Goal: Task Accomplishment & Management: Complete application form

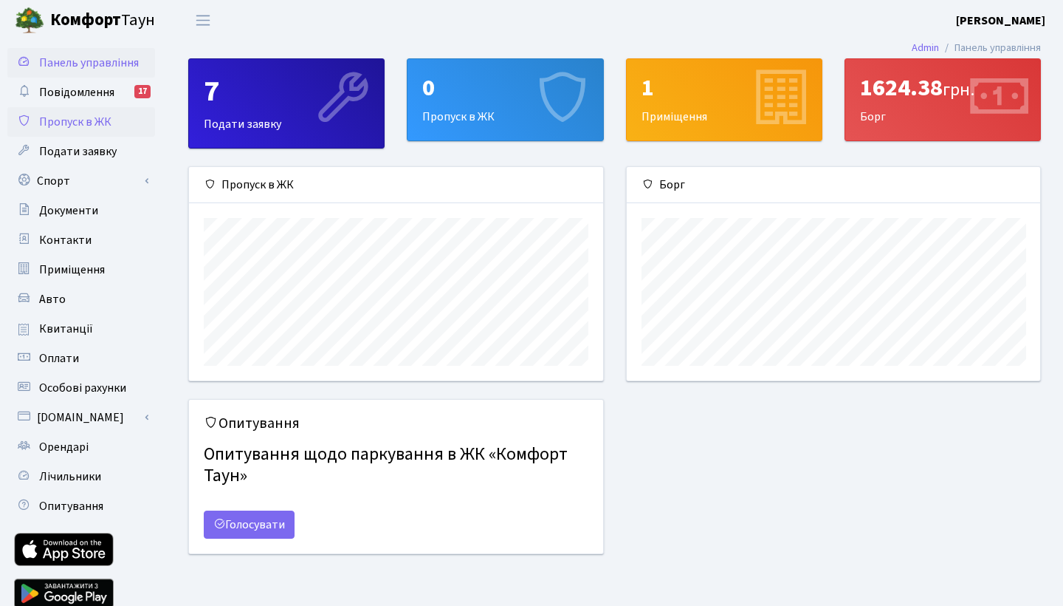
click at [77, 115] on span "Пропуск в ЖК" at bounding box center [75, 122] width 72 height 16
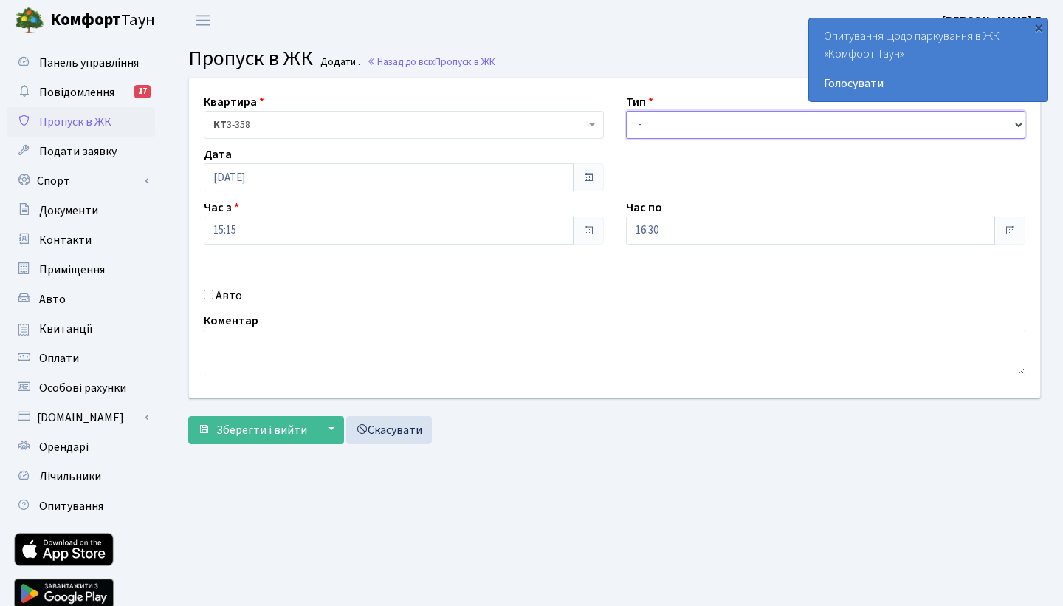
select select "3"
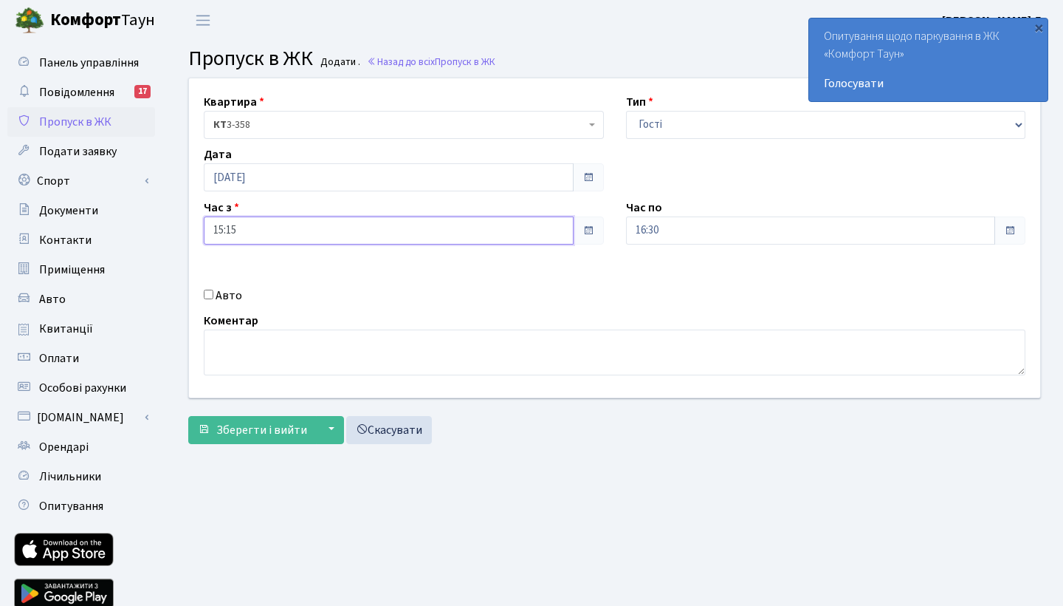
click at [253, 232] on input "15:15" at bounding box center [389, 230] width 370 height 28
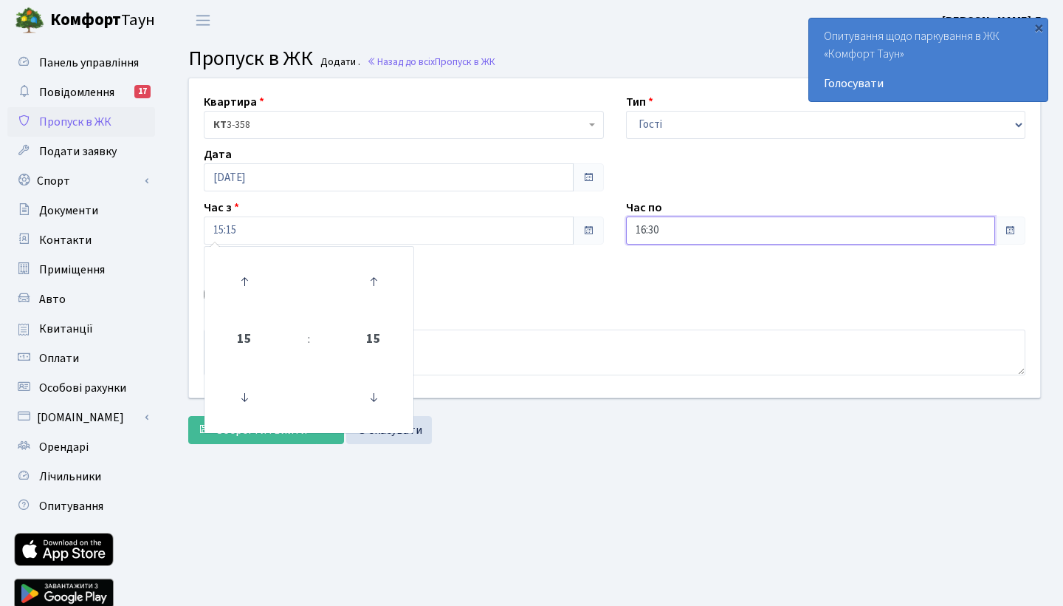
click at [690, 229] on input "16:30" at bounding box center [811, 230] width 370 height 28
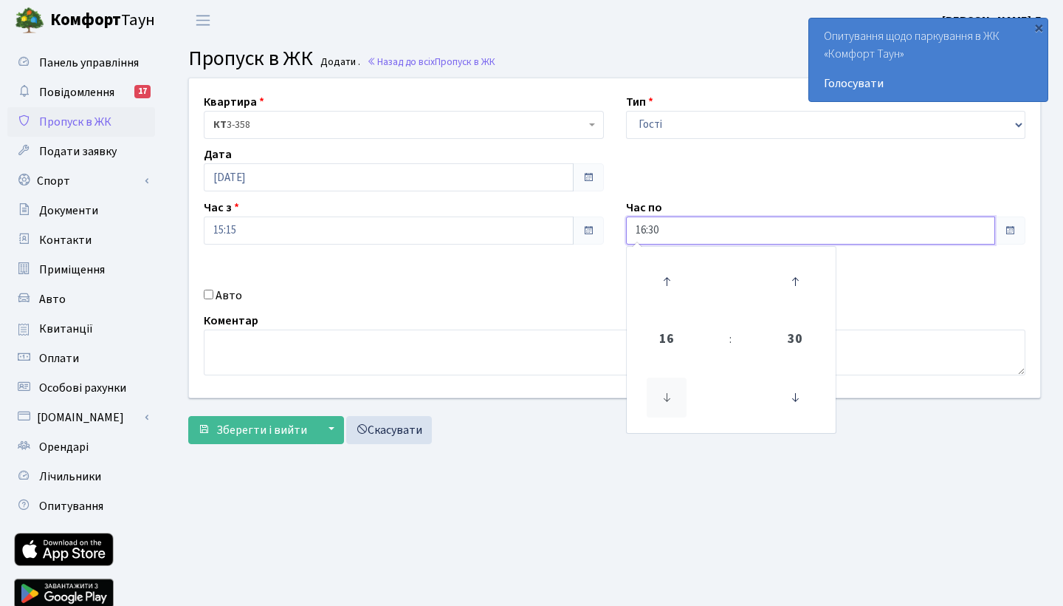
click at [671, 400] on icon at bounding box center [667, 397] width 40 height 40
click at [665, 280] on icon at bounding box center [667, 281] width 40 height 40
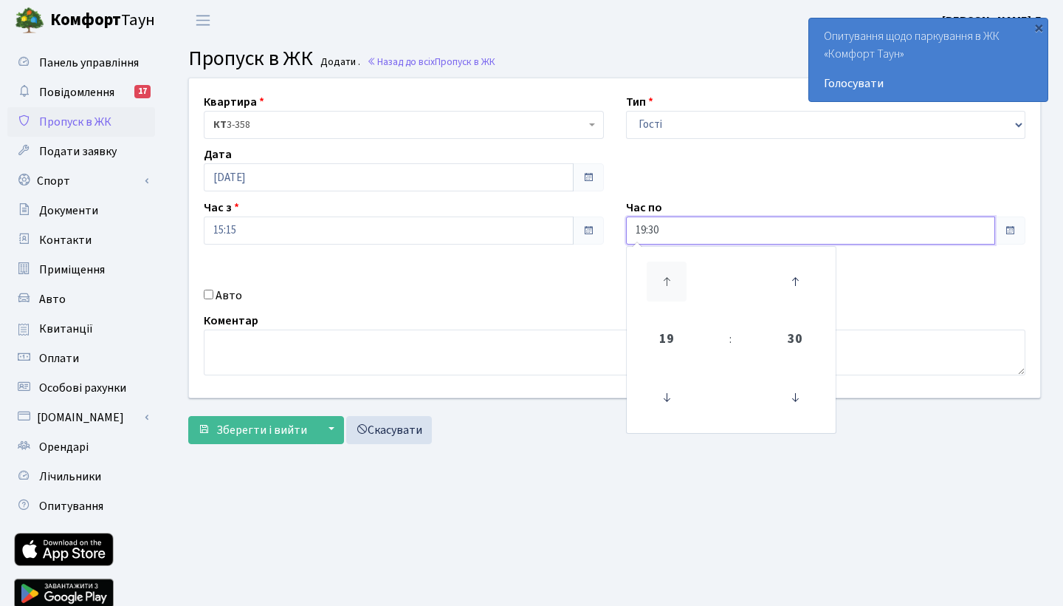
click at [665, 280] on icon at bounding box center [667, 281] width 40 height 40
type input "20:30"
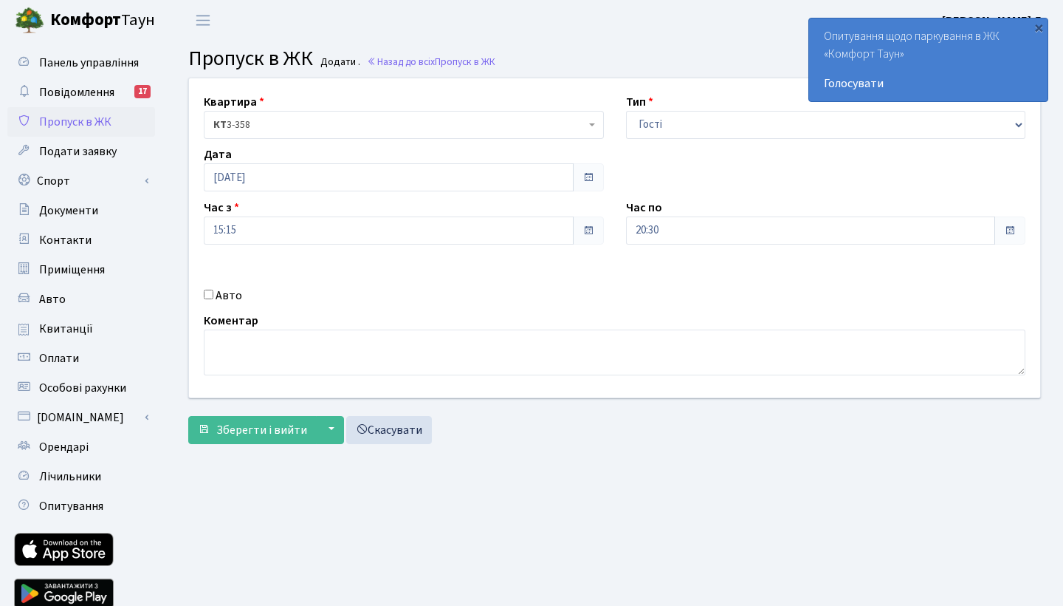
click at [210, 295] on input "Авто" at bounding box center [209, 294] width 10 height 10
checkbox input "true"
type input "Ф"
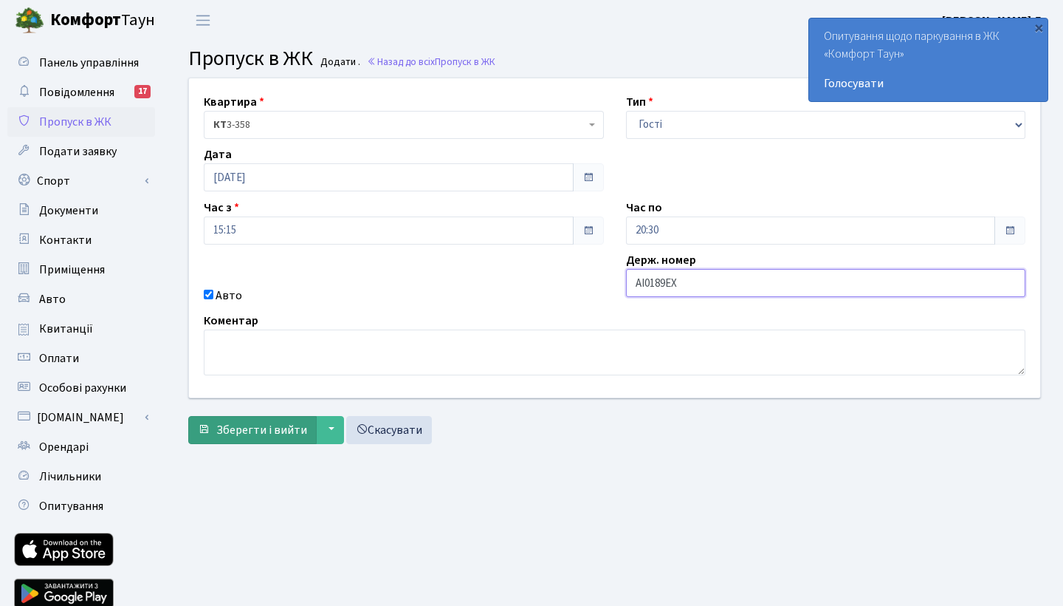
type input "АІ0189ЕХ"
click at [279, 436] on span "Зберегти і вийти" at bounding box center [261, 430] width 91 height 16
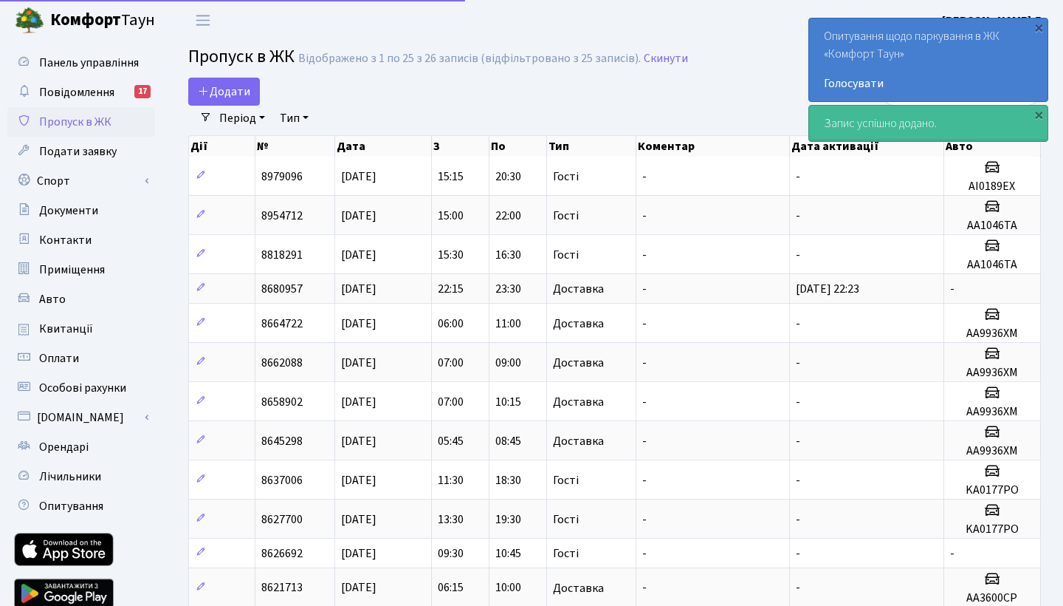
select select "25"
